Goal: Communication & Community: Answer question/provide support

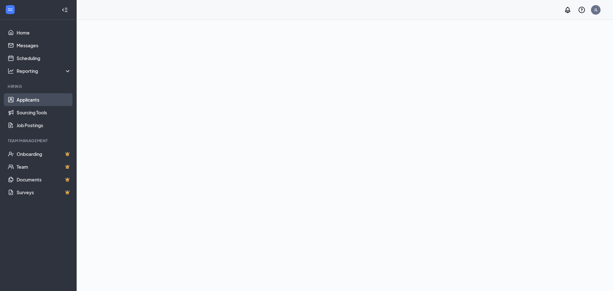
click at [29, 100] on link "Applicants" at bounding box center [44, 99] width 55 height 13
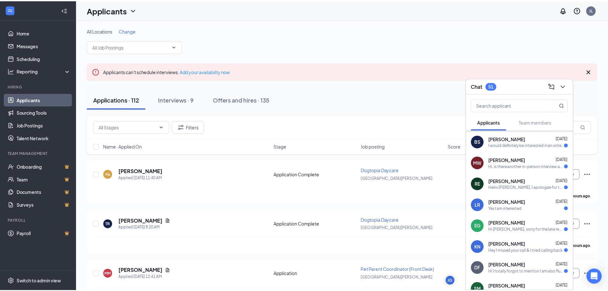
scroll to position [64, 0]
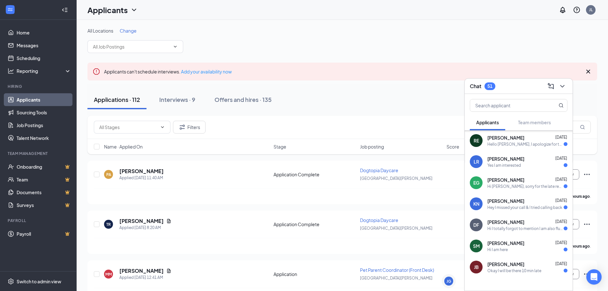
click at [512, 205] on div "Hey I missed your call & I tried calling back" at bounding box center [525, 207] width 75 height 5
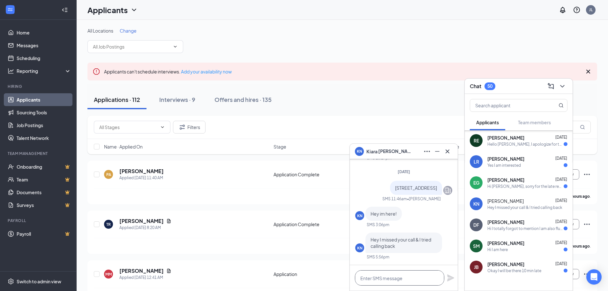
click at [410, 277] on textarea at bounding box center [399, 277] width 89 height 15
type textarea "h"
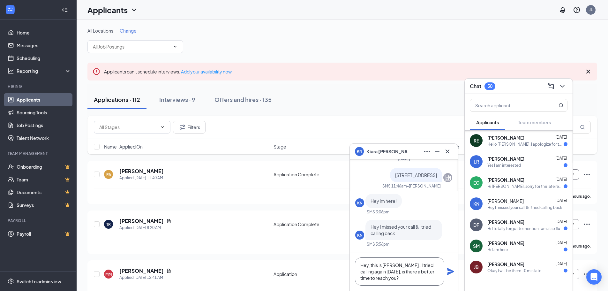
type textarea "Hey, this is [PERSON_NAME]- I tried calling again [DATE], is there a better tim…"
click at [450, 273] on icon "Plane" at bounding box center [450, 271] width 7 height 7
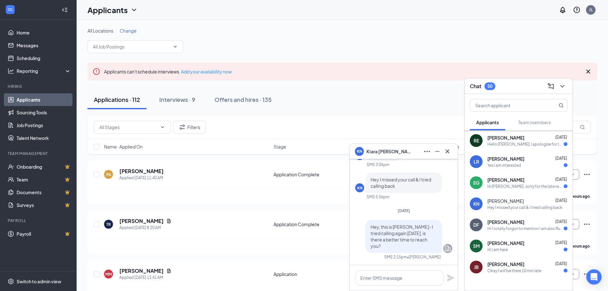
scroll to position [0, 0]
click at [514, 222] on span "[PERSON_NAME]" at bounding box center [506, 222] width 37 height 6
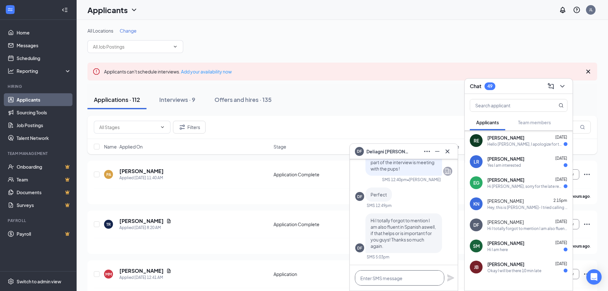
click at [395, 272] on textarea at bounding box center [399, 277] width 89 height 15
type textarea "h"
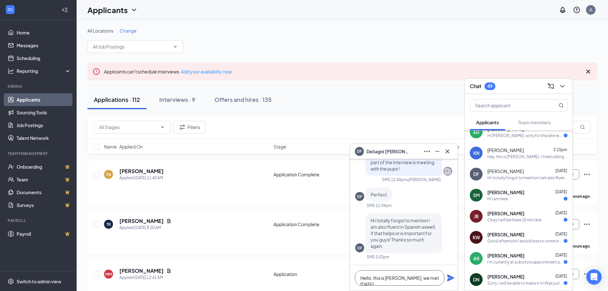
scroll to position [147, 0]
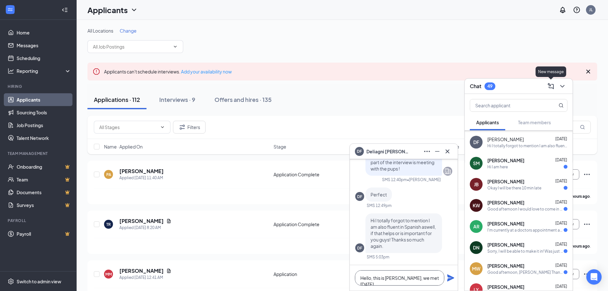
type textarea "Hello, this is [PERSON_NAME], we met [DATE]."
click at [562, 88] on icon "ChevronDown" at bounding box center [563, 86] width 8 height 8
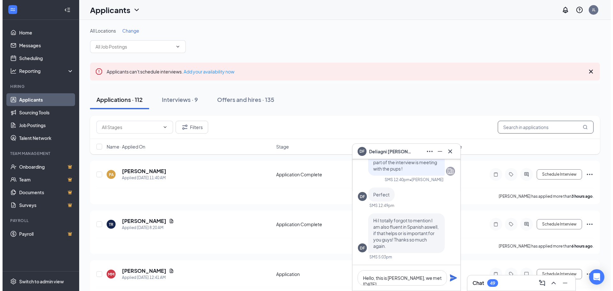
scroll to position [0, 0]
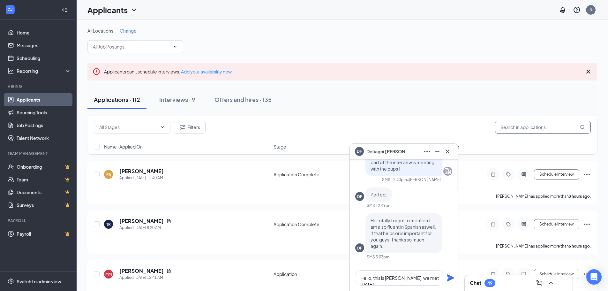
click at [553, 132] on input "text" at bounding box center [543, 127] width 96 height 13
type input "j"
type input "[PERSON_NAME]"
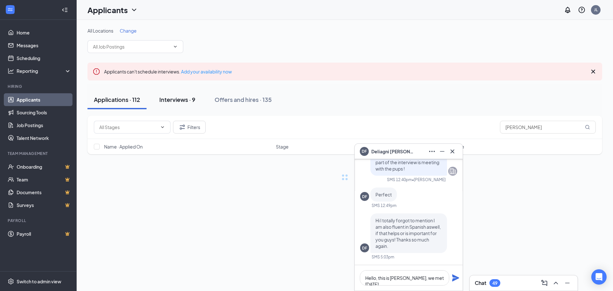
drag, startPoint x: 179, startPoint y: 104, endPoint x: 165, endPoint y: 108, distance: 14.9
click at [179, 104] on button "Interviews · 9" at bounding box center [177, 99] width 49 height 19
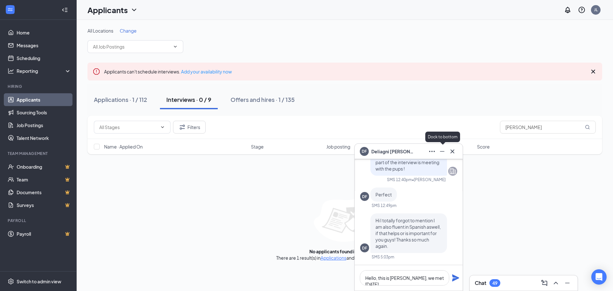
click at [443, 150] on icon "Minimize" at bounding box center [442, 151] width 8 height 8
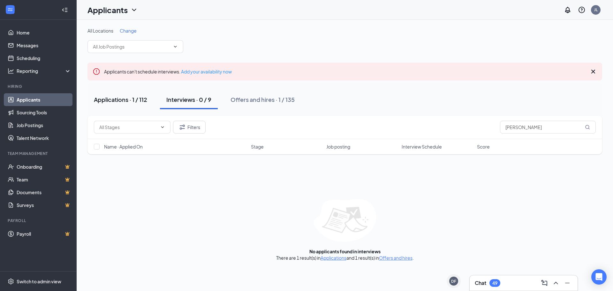
click at [117, 106] on button "Applications · 1 / 112" at bounding box center [120, 99] width 66 height 19
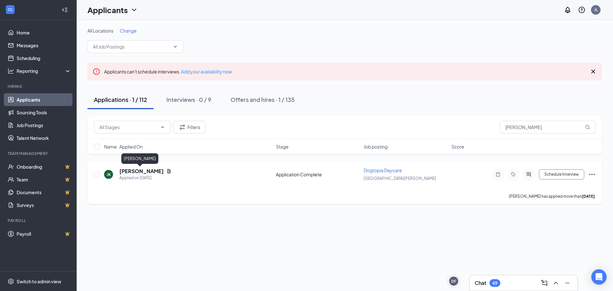
click at [136, 170] on h5 "[PERSON_NAME]" at bounding box center [141, 171] width 44 height 7
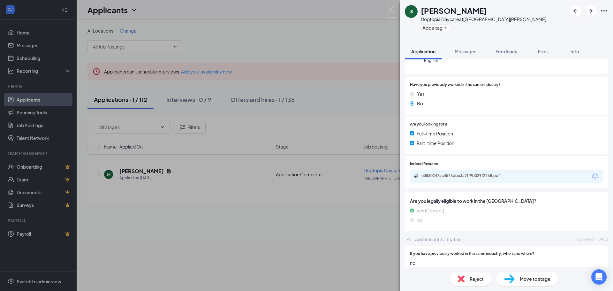
scroll to position [96, 0]
click at [209, 56] on div "[PERSON_NAME] [PERSON_NAME] Dogtopia Daycare at [GEOGRAPHIC_DATA][PERSON_NAME] …" at bounding box center [306, 145] width 613 height 291
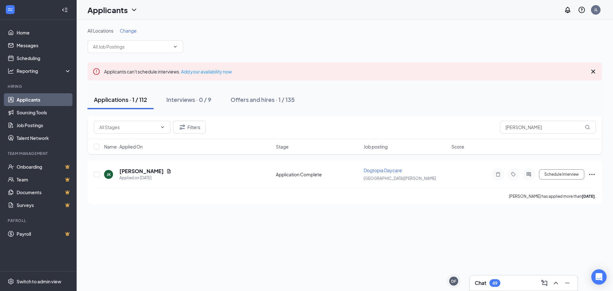
click at [502, 277] on div "Chat 49" at bounding box center [524, 282] width 108 height 15
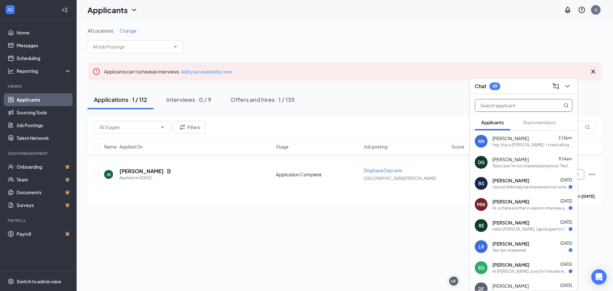
click at [526, 107] on input "text" at bounding box center [513, 105] width 76 height 12
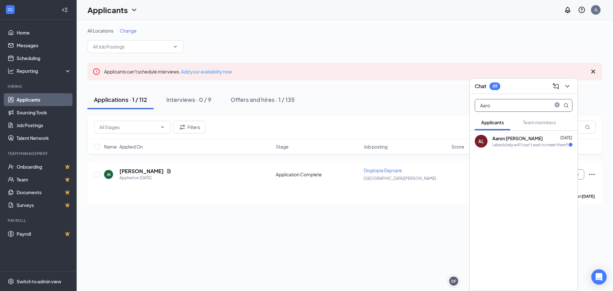
type input "Aaro"
click at [513, 139] on div "[PERSON_NAME]" at bounding box center [517, 138] width 50 height 6
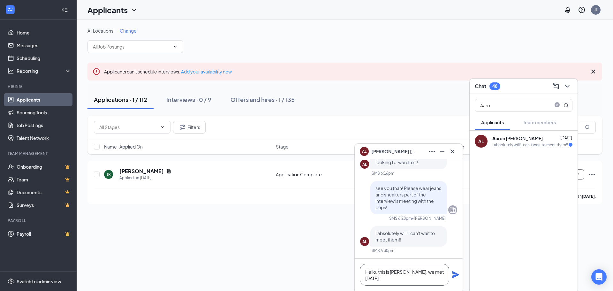
click at [403, 276] on textarea "Hello, this is [PERSON_NAME], we met [DATE]." at bounding box center [404, 275] width 89 height 22
click at [440, 271] on textarea "Hello, this is [PERSON_NAME], we met [DATE]." at bounding box center [404, 275] width 89 height 22
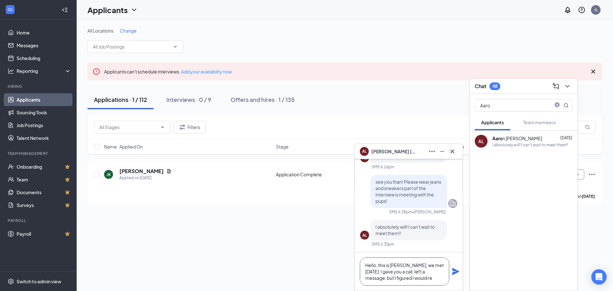
click at [398, 270] on textarea "Hello, this is [PERSON_NAME], we met [DATE]. I gave you a call, left a message,…" at bounding box center [404, 271] width 89 height 28
click at [397, 269] on textarea "Hello, this is [PERSON_NAME], we met [DATE]. I gave you a call, left a message,…" at bounding box center [404, 271] width 89 height 28
click at [420, 277] on textarea "Hello, this is [PERSON_NAME], we met [DATE]. I gave you a call, and left a mess…" at bounding box center [404, 271] width 89 height 28
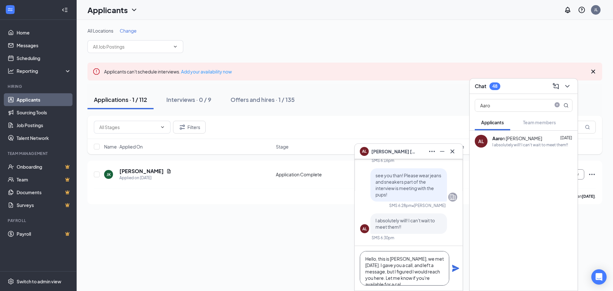
scroll to position [7, 0]
click at [420, 277] on textarea "Hello, this is [PERSON_NAME], we met [DATE]. I gave you a call, and left a mess…" at bounding box center [404, 268] width 89 height 34
click at [416, 265] on textarea "Hello, this is [PERSON_NAME], we met [DATE]. I gave you a call, and left a mess…" at bounding box center [404, 268] width 89 height 34
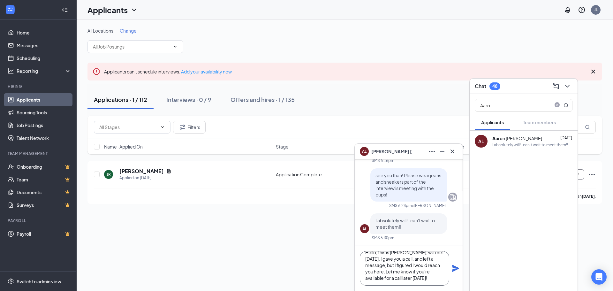
click at [416, 276] on textarea "Hello, this is [PERSON_NAME], we met [DATE]. I gave you a call, and left a mess…" at bounding box center [404, 268] width 89 height 34
click at [415, 276] on textarea "Hello, this is [PERSON_NAME], we met [DATE]. I gave you a call, and left a mess…" at bounding box center [404, 268] width 89 height 34
click at [405, 266] on textarea "Hello, this is [PERSON_NAME], we met [DATE]. I gave you a call, and left a mess…" at bounding box center [404, 268] width 89 height 34
click at [437, 267] on textarea "Hello, this is [PERSON_NAME], we met [DATE]. I gave you a call, and left a mess…" at bounding box center [404, 268] width 89 height 34
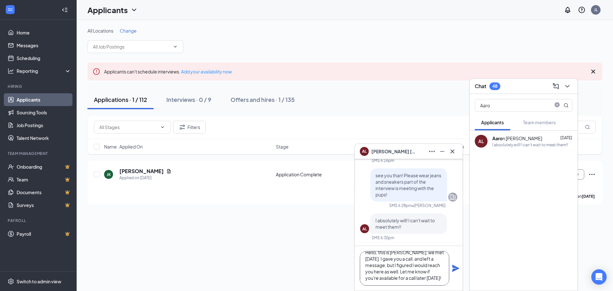
click at [411, 283] on textarea "Hello, this is [PERSON_NAME], we met [DATE]. I gave you a call, and left a mess…" at bounding box center [404, 268] width 89 height 34
click at [410, 283] on textarea "Hello, this is [PERSON_NAME], we met [DATE]. I gave you a call, and left a mess…" at bounding box center [404, 268] width 89 height 34
type textarea "Hello, this is [PERSON_NAME], we met [DATE]. I gave you a call, and left a mess…"
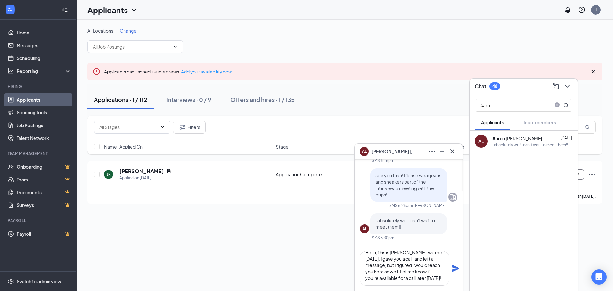
click at [464, 268] on div "All Locations Change Applicants can't schedule interviews. Add your availabilit…" at bounding box center [345, 155] width 536 height 271
click at [458, 267] on icon "Plane" at bounding box center [456, 268] width 8 height 8
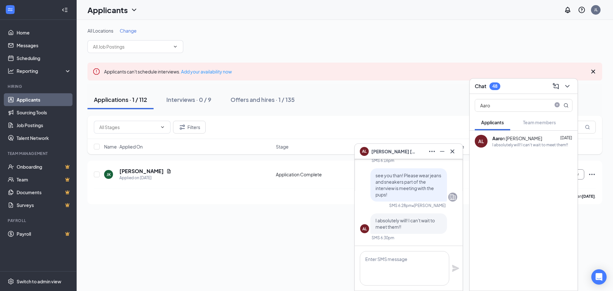
scroll to position [0, 0]
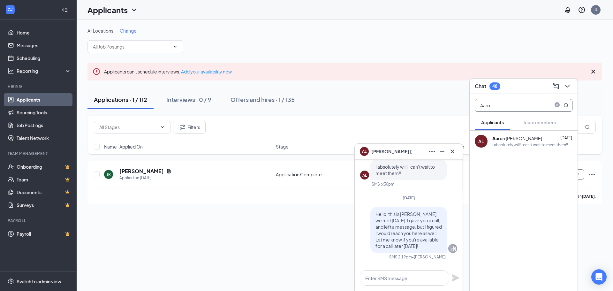
click at [516, 106] on input "Aaro" at bounding box center [513, 105] width 76 height 12
click at [513, 106] on input "Aaro" at bounding box center [513, 105] width 76 height 12
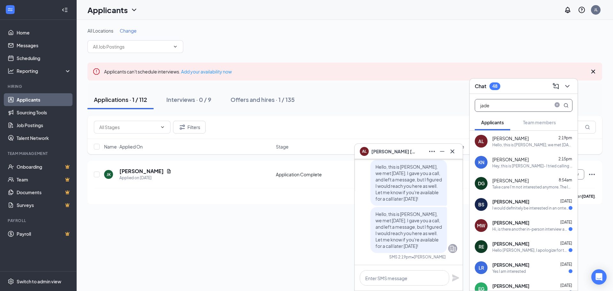
type input "jade"
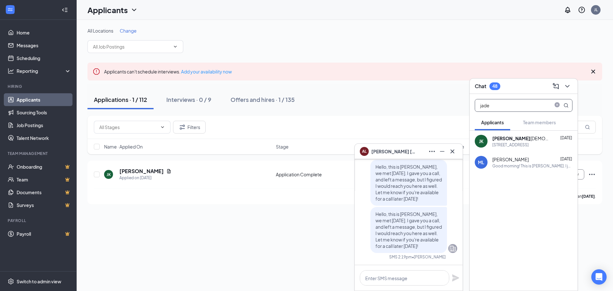
click at [513, 138] on div "[PERSON_NAME]" at bounding box center [520, 138] width 57 height 6
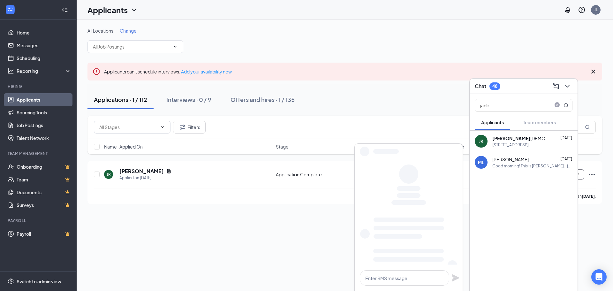
click at [513, 138] on div "[PERSON_NAME]" at bounding box center [520, 138] width 57 height 6
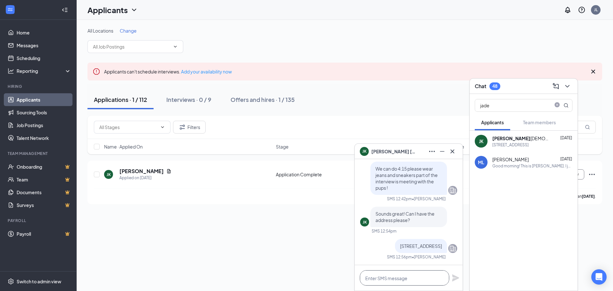
click at [409, 275] on textarea at bounding box center [404, 277] width 89 height 15
paste textarea "Hello, this is [PERSON_NAME], we met [DATE]. I gave you a call, and left a mess…"
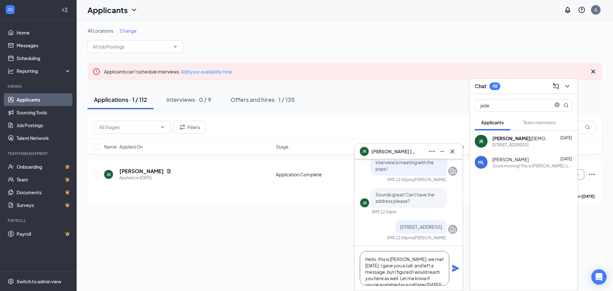
scroll to position [7, 0]
click at [440, 253] on textarea "Hello, this is [PERSON_NAME], we met [DATE]. I gave you a call, and left a mess…" at bounding box center [404, 268] width 89 height 34
click at [409, 265] on textarea "Hello, this is [PERSON_NAME], we met [DATE] at [GEOGRAPHIC_DATA] [GEOGRAPHIC_DA…" at bounding box center [404, 268] width 89 height 34
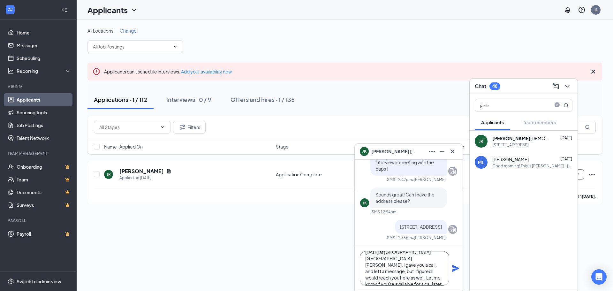
click at [407, 265] on textarea "Hello, this is [PERSON_NAME], we met [DATE] at [GEOGRAPHIC_DATA] [GEOGRAPHIC_DA…" at bounding box center [404, 268] width 89 height 34
click at [379, 266] on textarea "Hello, this is [PERSON_NAME], we met [DATE] at [GEOGRAPHIC_DATA] [GEOGRAPHIC_DA…" at bounding box center [404, 268] width 89 height 34
click at [412, 273] on textarea "Hello, this is [PERSON_NAME], we met [DATE] at [GEOGRAPHIC_DATA] [GEOGRAPHIC_DA…" at bounding box center [404, 268] width 89 height 34
type textarea "Hello, this is [PERSON_NAME], we met [DATE] at [GEOGRAPHIC_DATA] [GEOGRAPHIC_DA…"
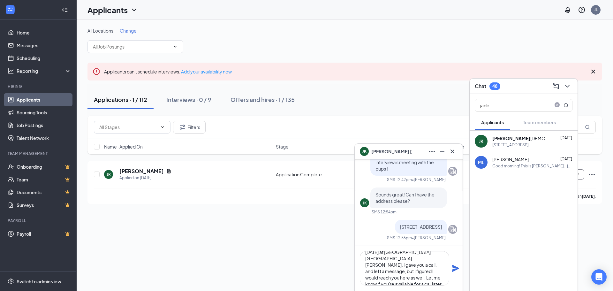
click at [456, 268] on icon "Plane" at bounding box center [455, 268] width 7 height 7
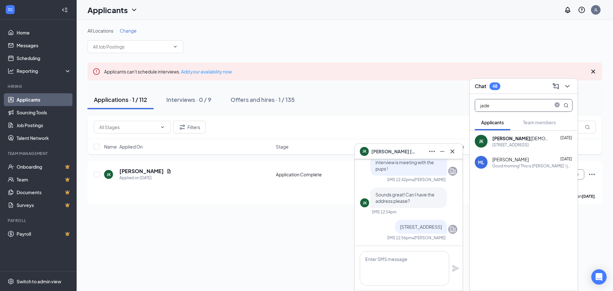
scroll to position [0, 0]
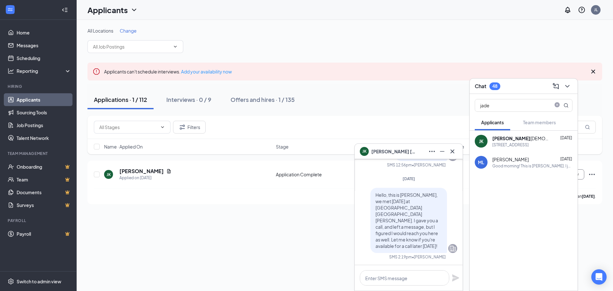
click at [512, 113] on div "jade" at bounding box center [524, 104] width 108 height 20
click at [511, 107] on input "jade" at bounding box center [513, 105] width 76 height 12
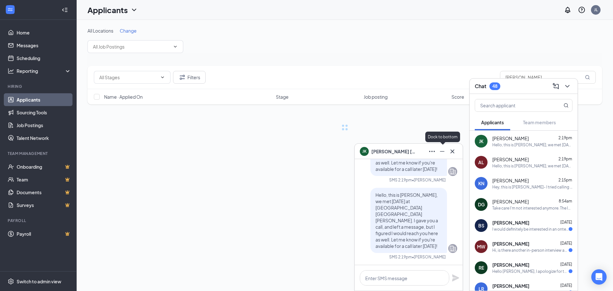
click at [441, 149] on icon "Minimize" at bounding box center [442, 151] width 8 height 8
